Goal: Information Seeking & Learning: Learn about a topic

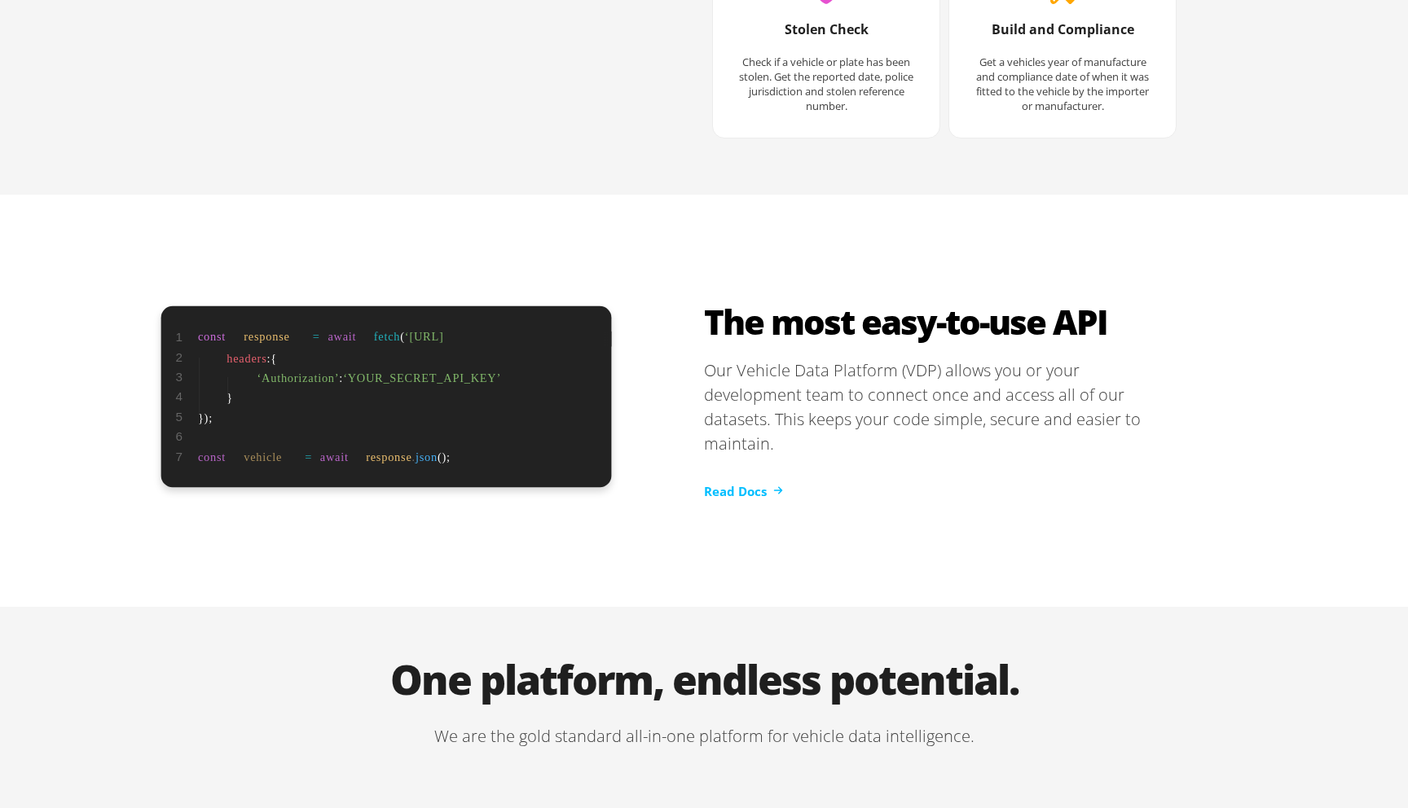
scroll to position [3267, 0]
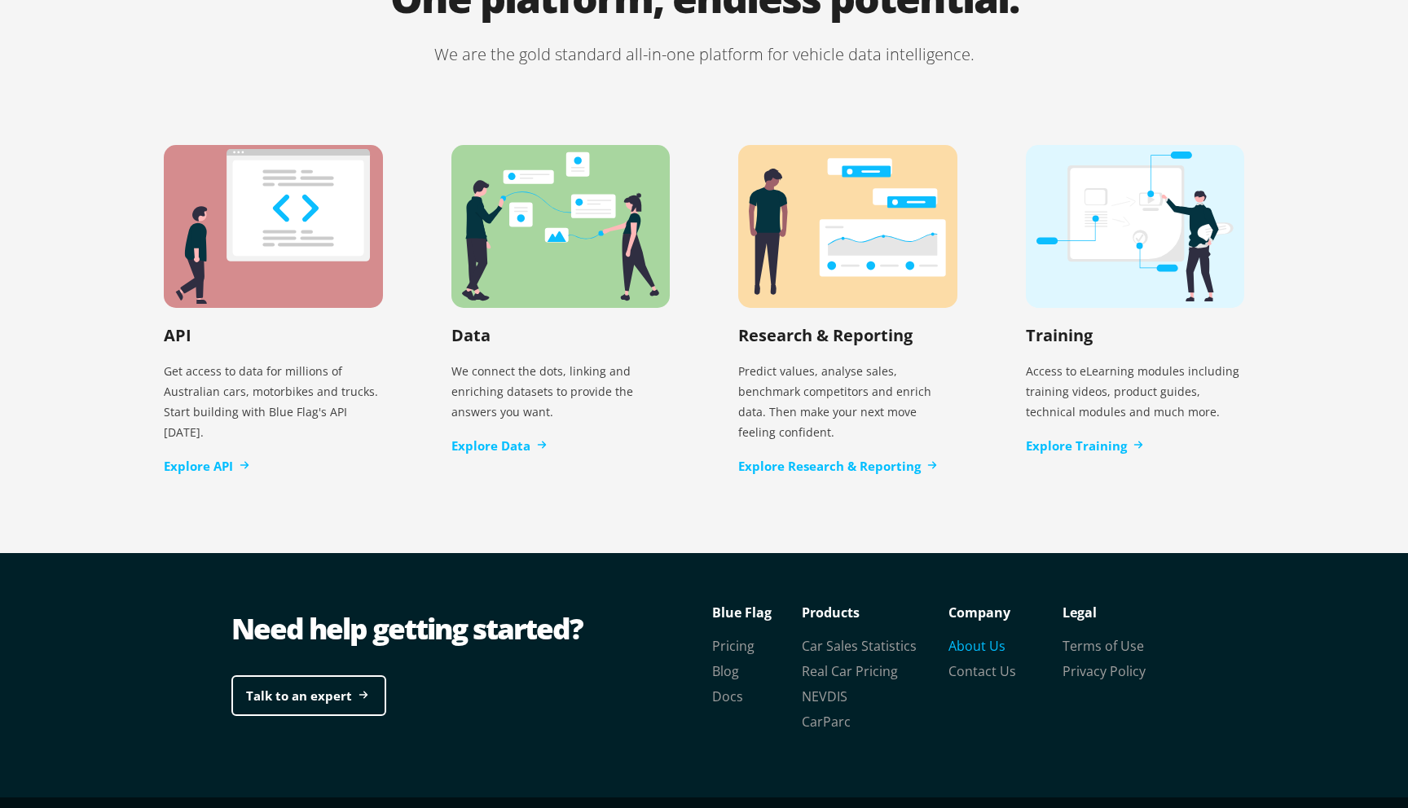
click at [983, 637] on link "About Us" at bounding box center [976, 646] width 57 height 18
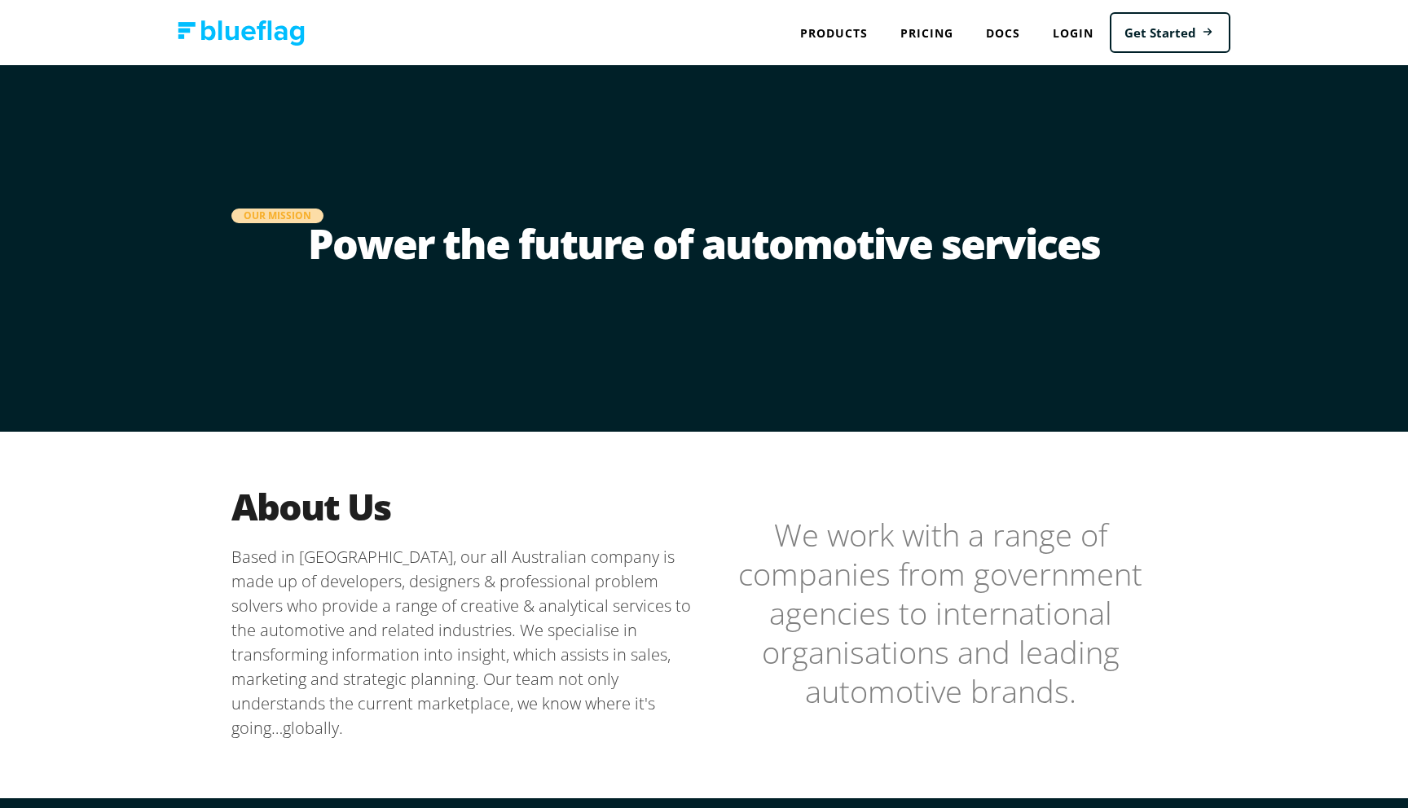
click at [541, 239] on h1 "Power the future of automotive services" at bounding box center [703, 255] width 945 height 65
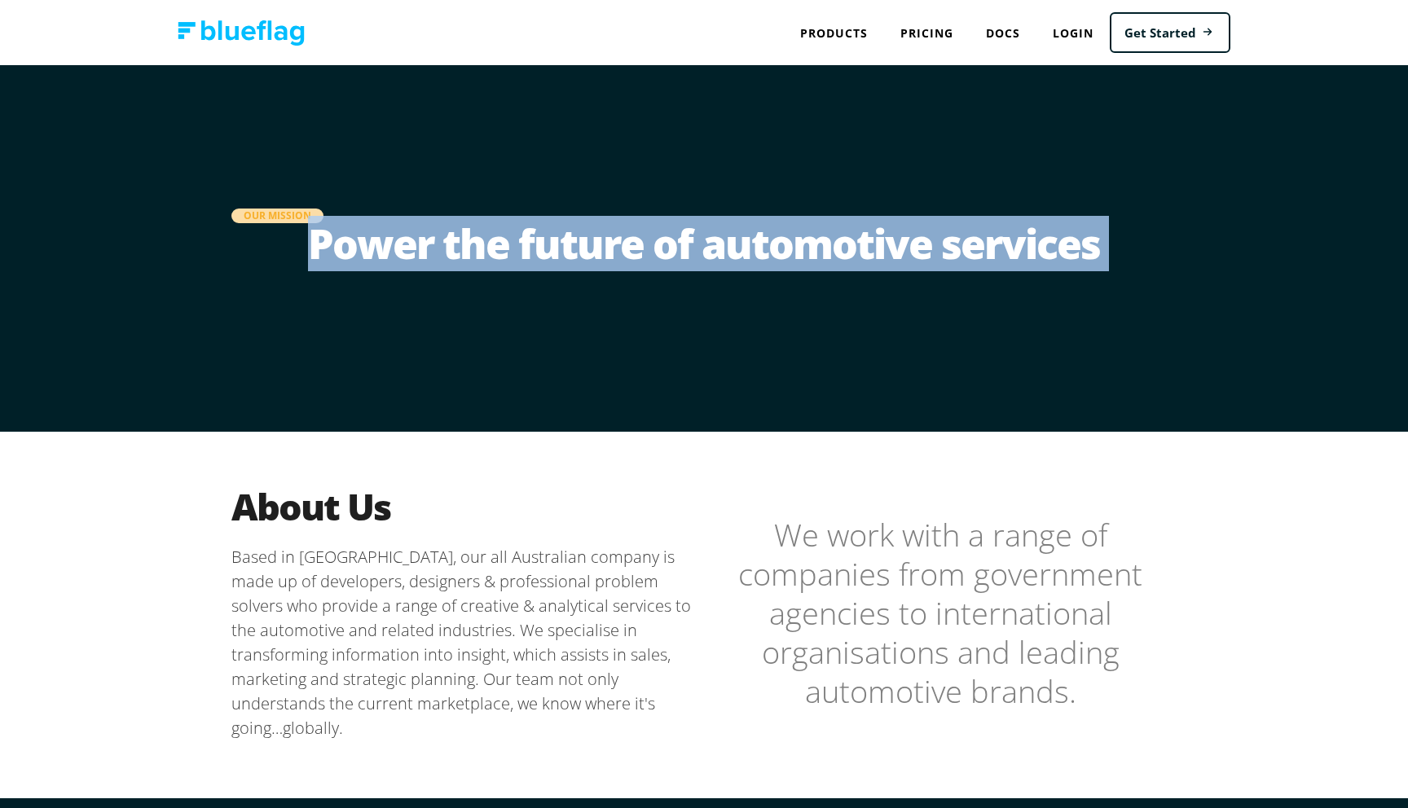
click at [541, 239] on h1 "Power the future of automotive services" at bounding box center [703, 255] width 945 height 65
copy h1 "Power the future of automotive services"
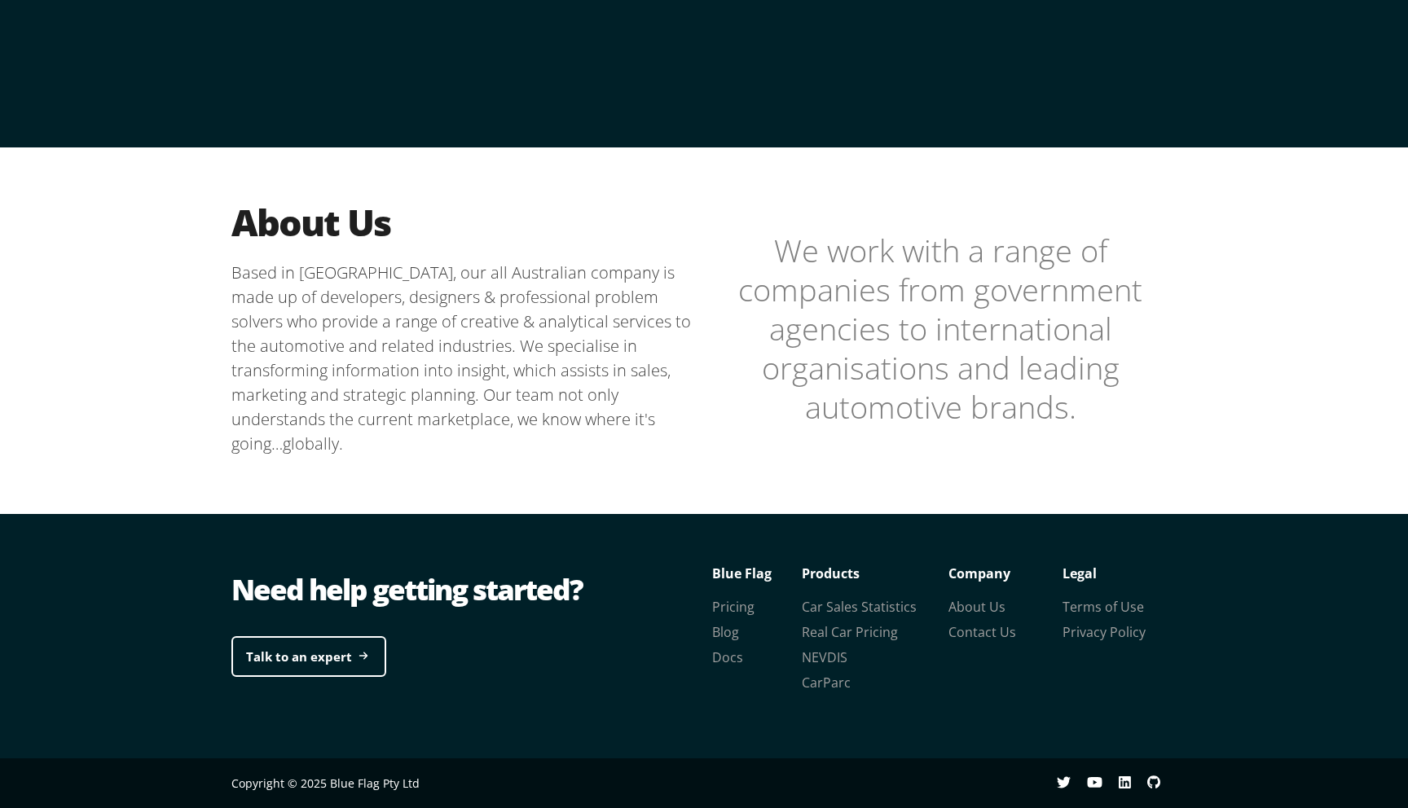
scroll to position [209, 0]
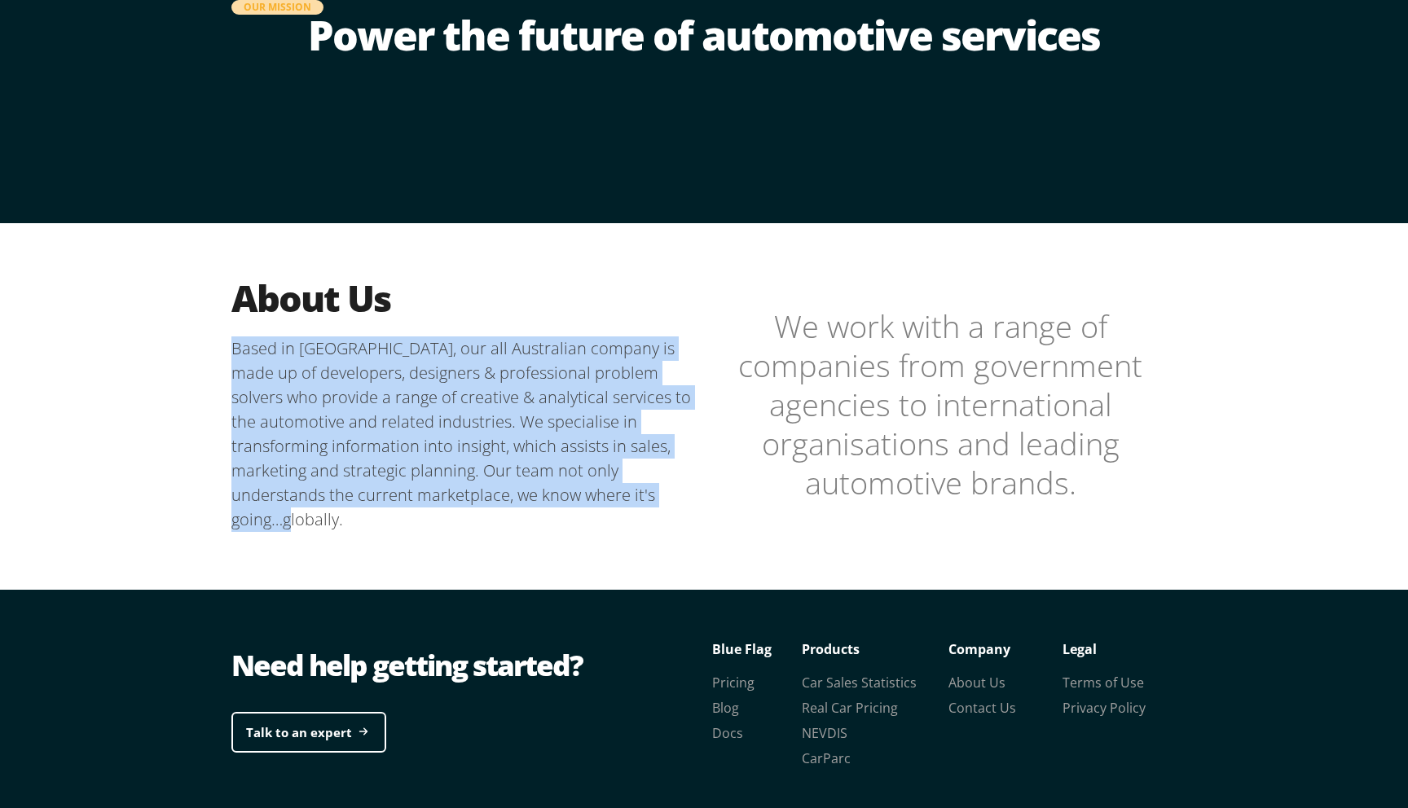
drag, startPoint x: 233, startPoint y: 350, endPoint x: 633, endPoint y: 500, distance: 427.5
click at [633, 500] on p "Based in [GEOGRAPHIC_DATA], our all Australian company is made up of developers…" at bounding box center [467, 435] width 473 height 196
copy p "Based in [GEOGRAPHIC_DATA], our all Australian company is made up of developers…"
